Goal: Task Accomplishment & Management: Use online tool/utility

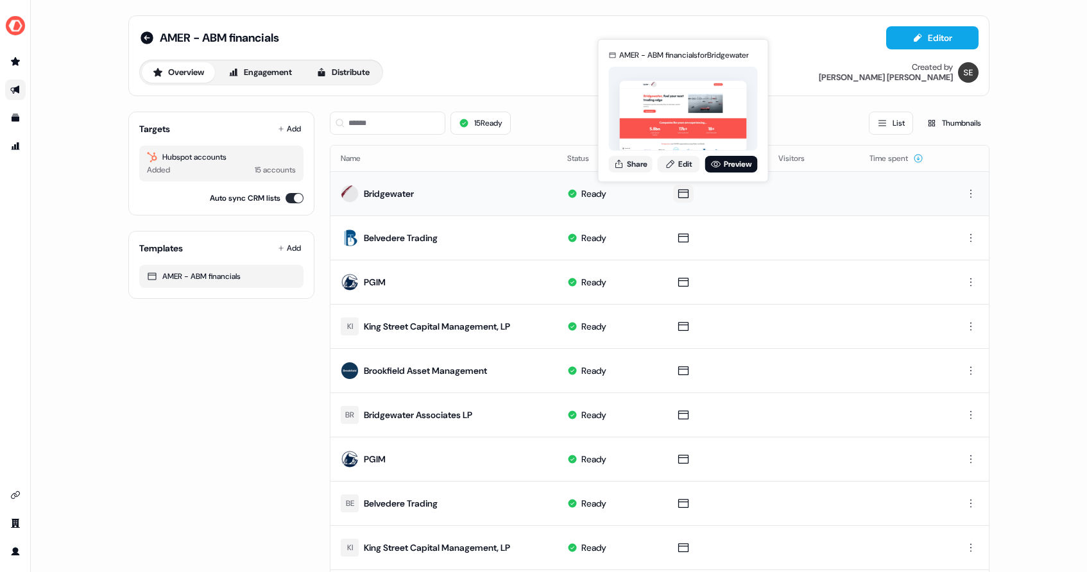
click at [677, 194] on icon at bounding box center [683, 193] width 15 height 13
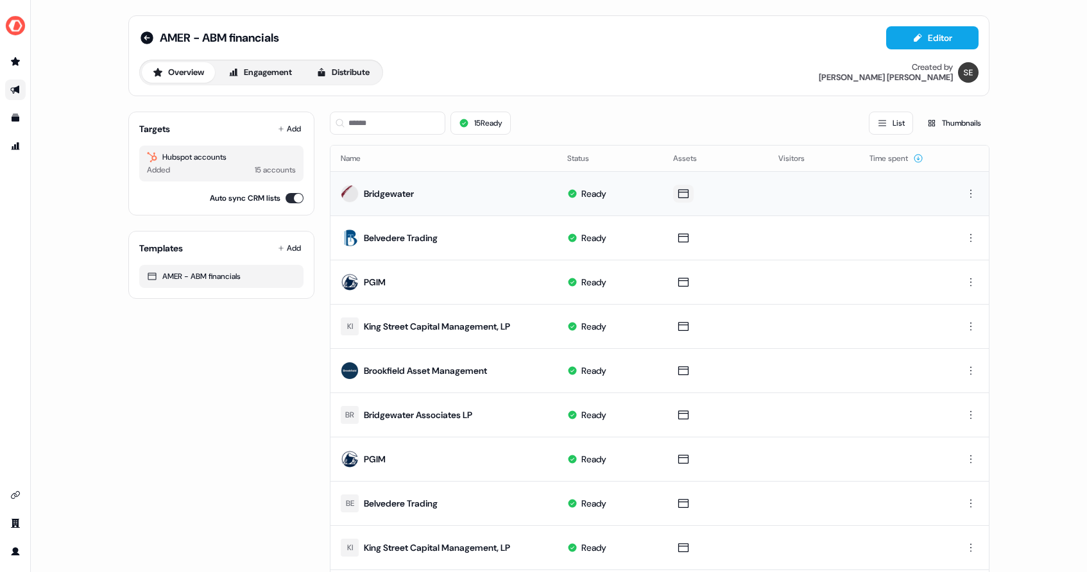
click at [680, 194] on icon at bounding box center [683, 193] width 15 height 13
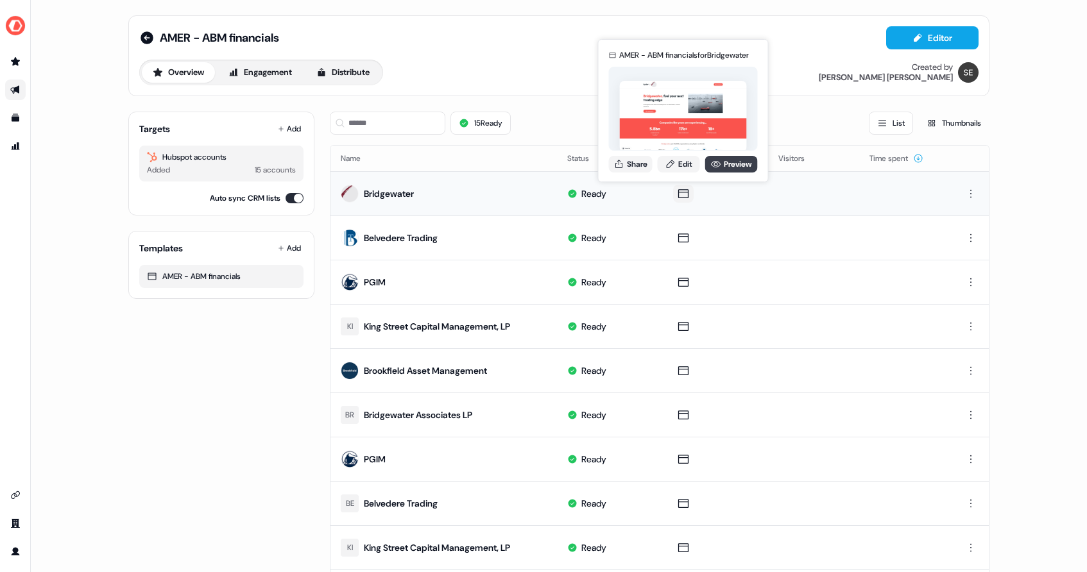
click at [734, 161] on link "Preview" at bounding box center [731, 164] width 53 height 17
click at [682, 167] on link "Edit" at bounding box center [679, 164] width 42 height 17
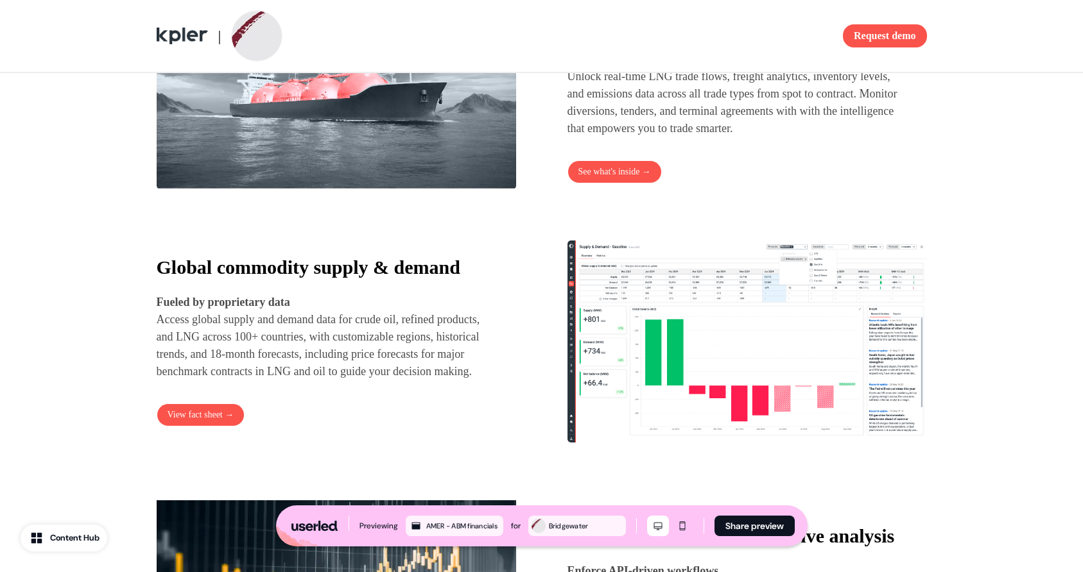
scroll to position [1221, 0]
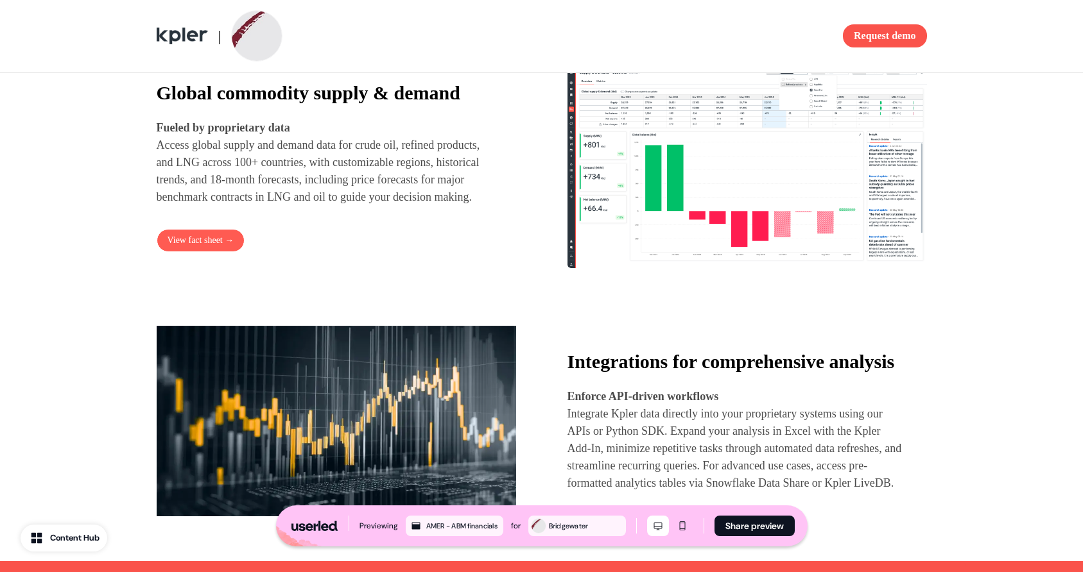
click at [192, 252] on button "View fact sheet →" at bounding box center [201, 240] width 89 height 23
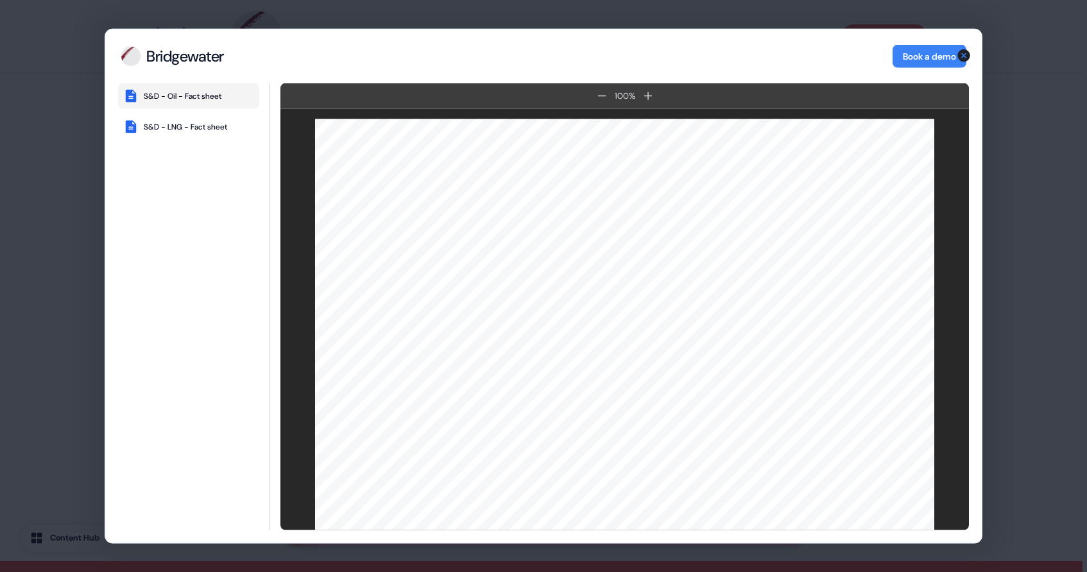
click at [965, 53] on icon "button" at bounding box center [964, 55] width 13 height 13
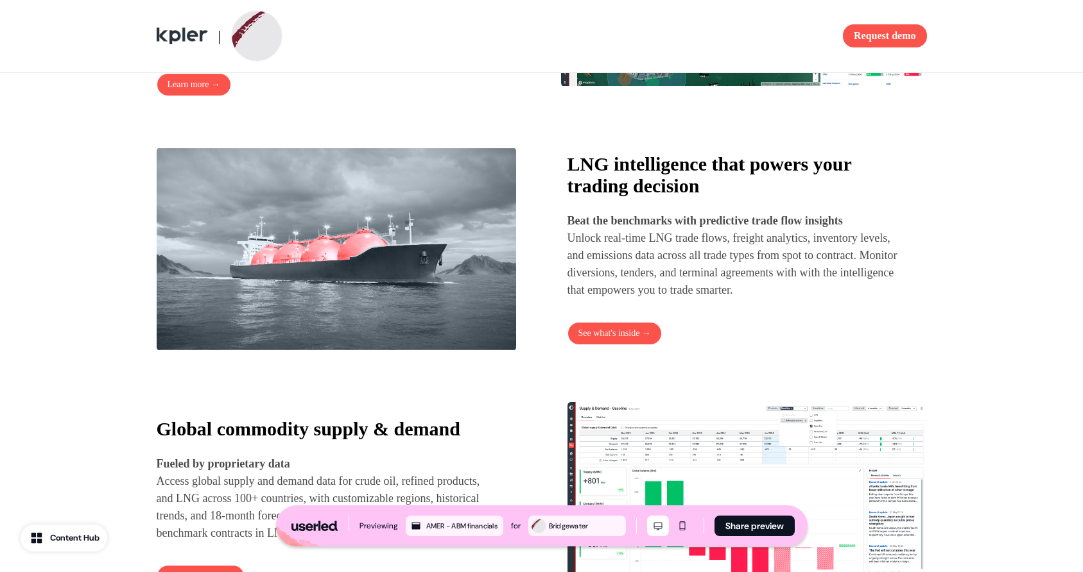
scroll to position [863, 0]
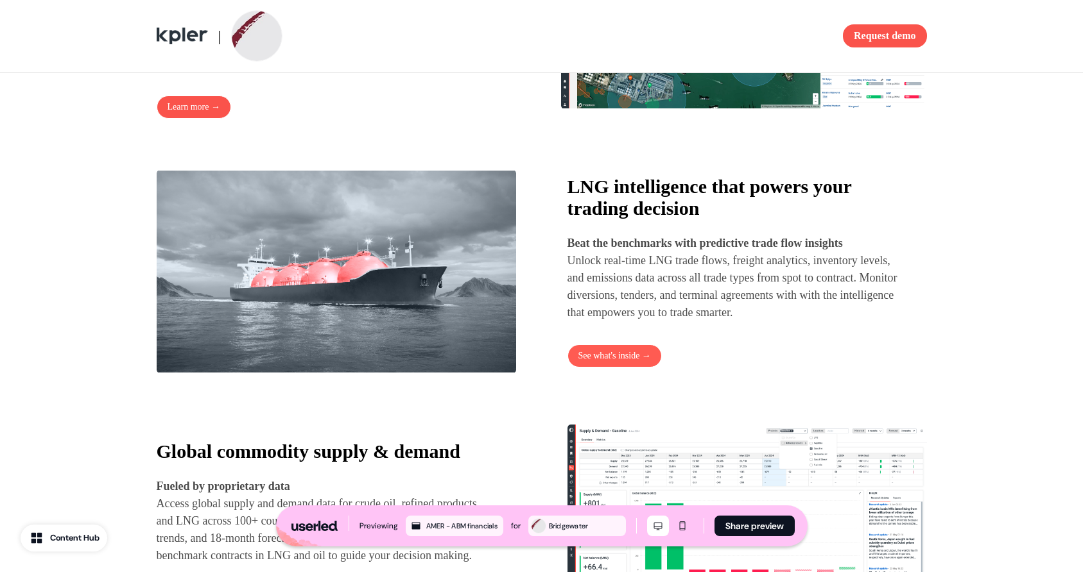
click at [608, 368] on button "See what's inside →" at bounding box center [614, 356] width 94 height 23
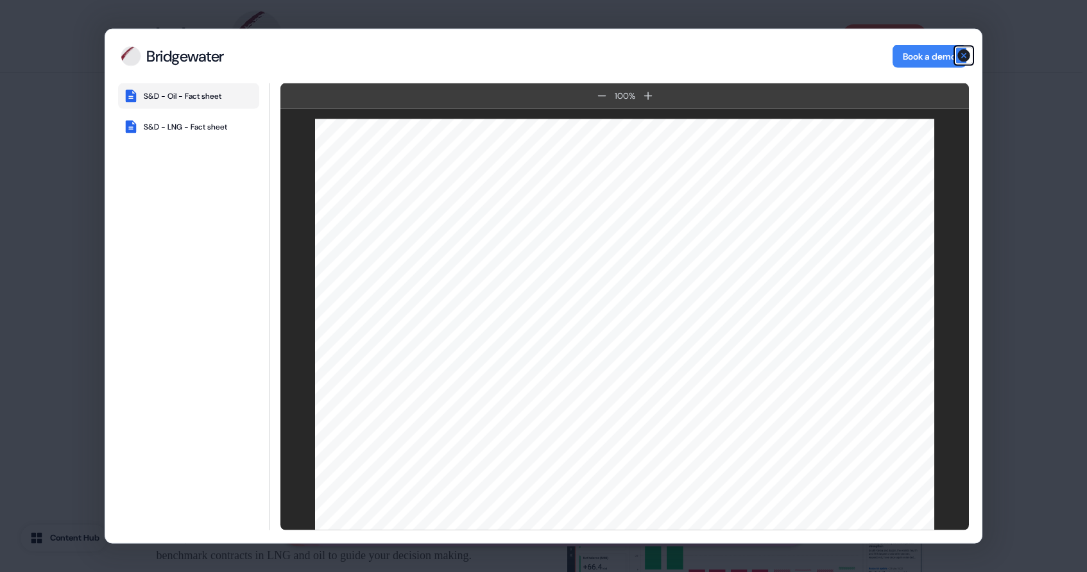
click at [967, 57] on icon "button" at bounding box center [964, 55] width 13 height 13
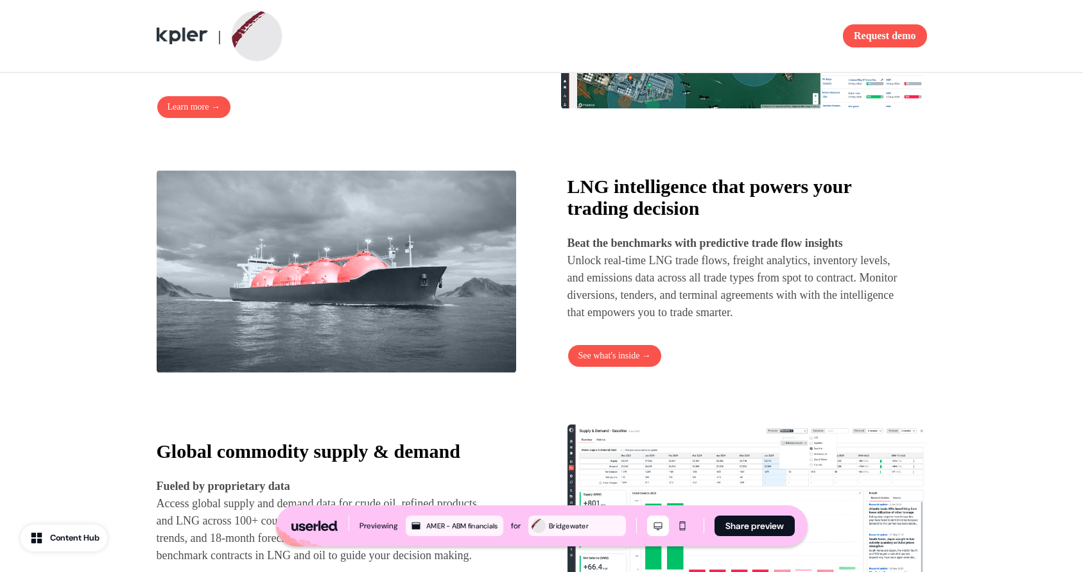
click at [685, 365] on div "LNG intelligence that powers your trading decision Beat the benchmarks with pre…" at bounding box center [746, 272] width 359 height 192
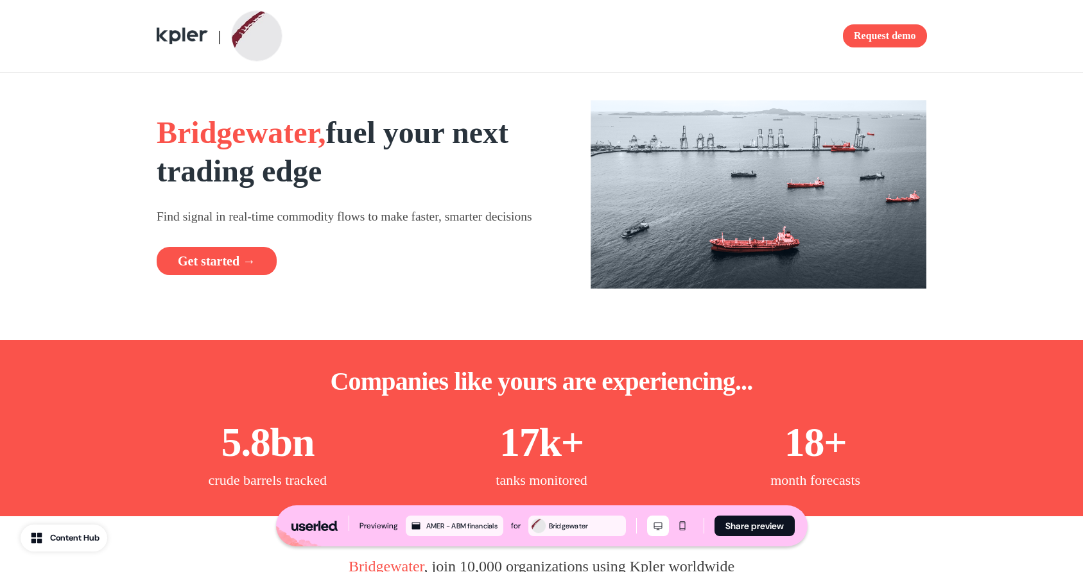
scroll to position [0, 0]
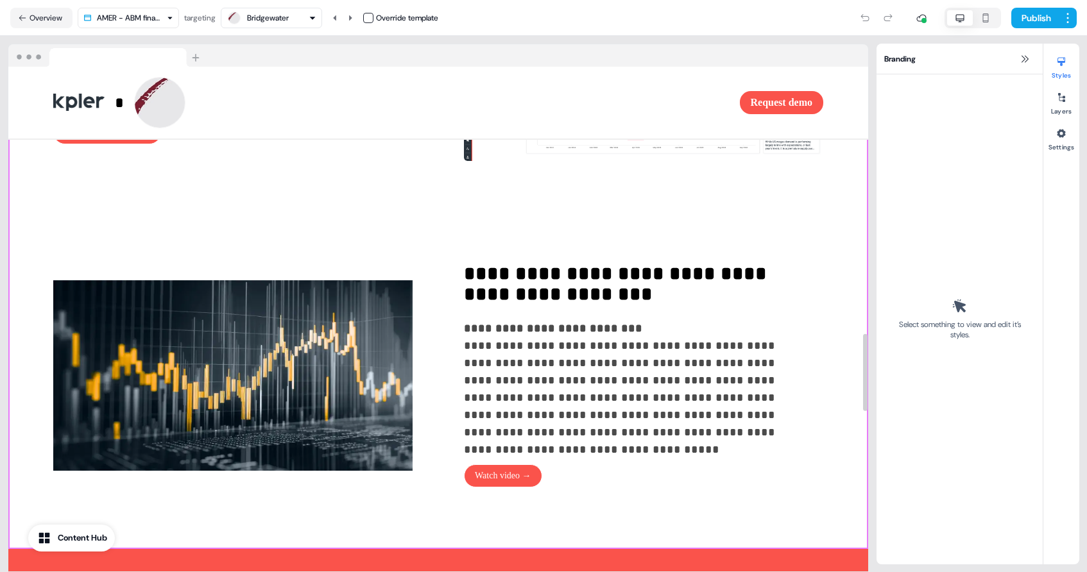
scroll to position [1746, 0]
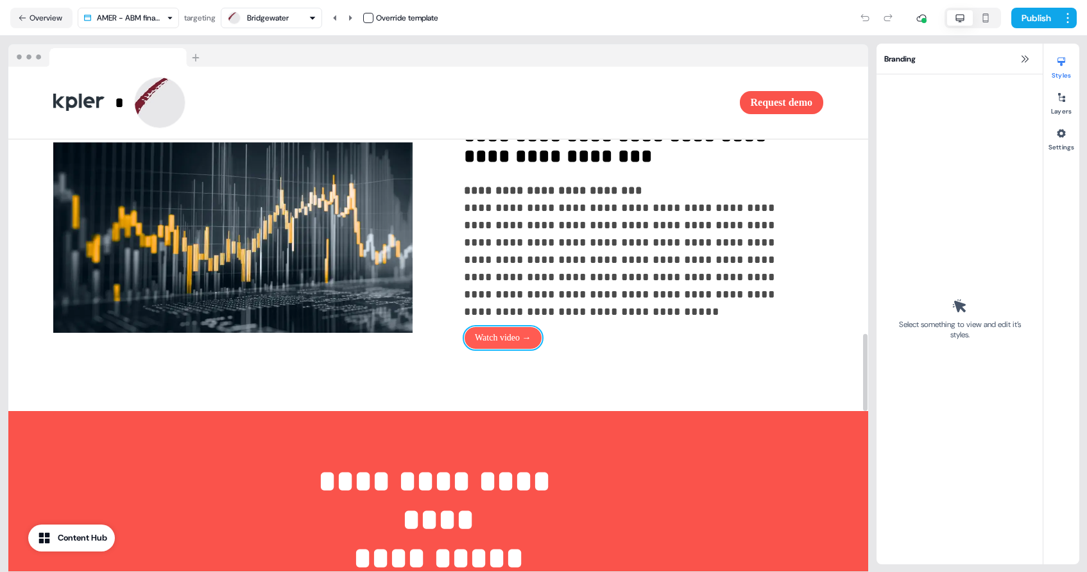
click at [501, 350] on button "Watch video →" at bounding box center [503, 338] width 78 height 23
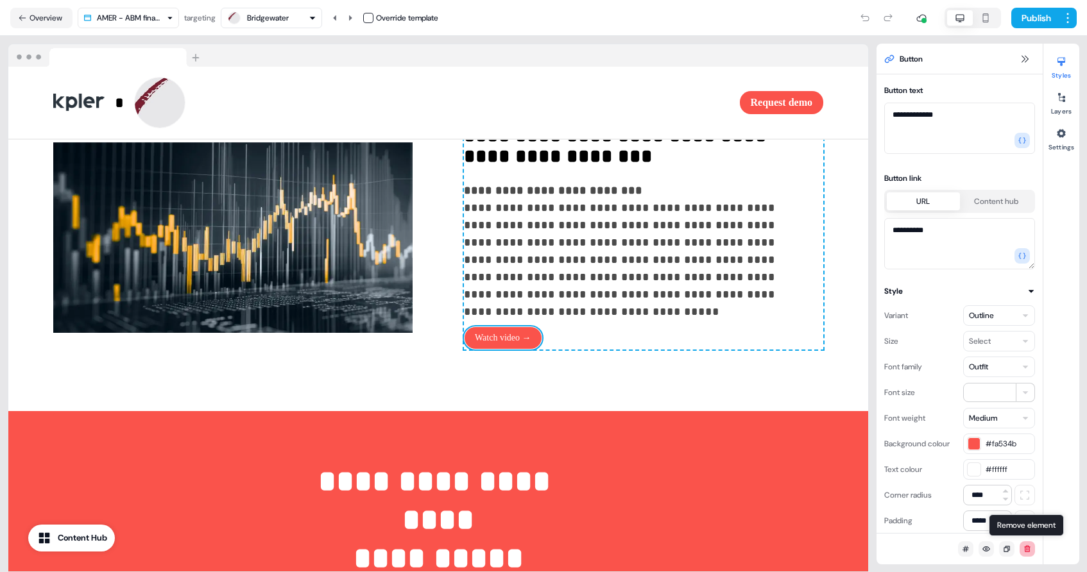
click at [1029, 545] on button at bounding box center [1027, 549] width 15 height 15
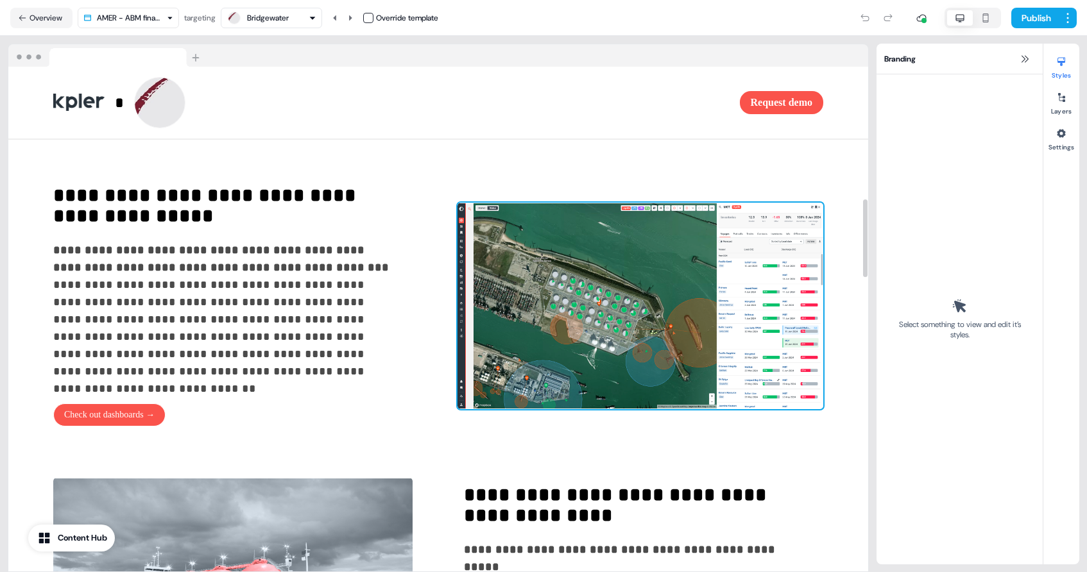
scroll to position [857, 0]
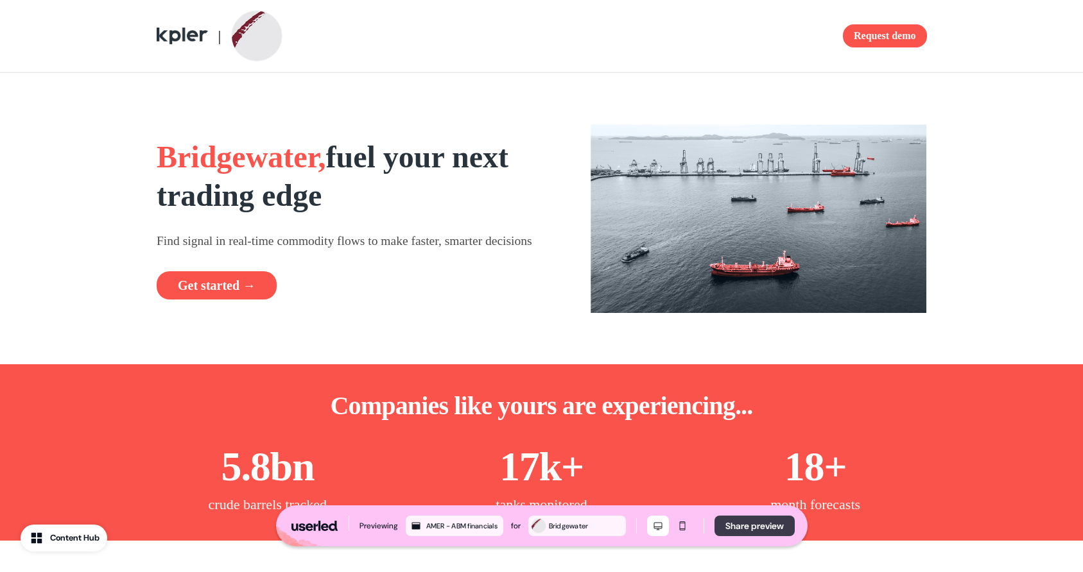
click at [754, 522] on button "Share preview" at bounding box center [754, 526] width 80 height 21
